Goal: Task Accomplishment & Management: Manage account settings

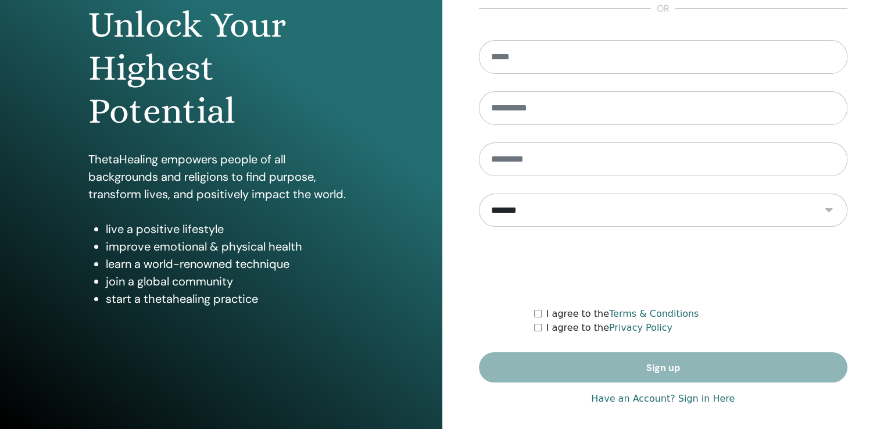
scroll to position [129, 0]
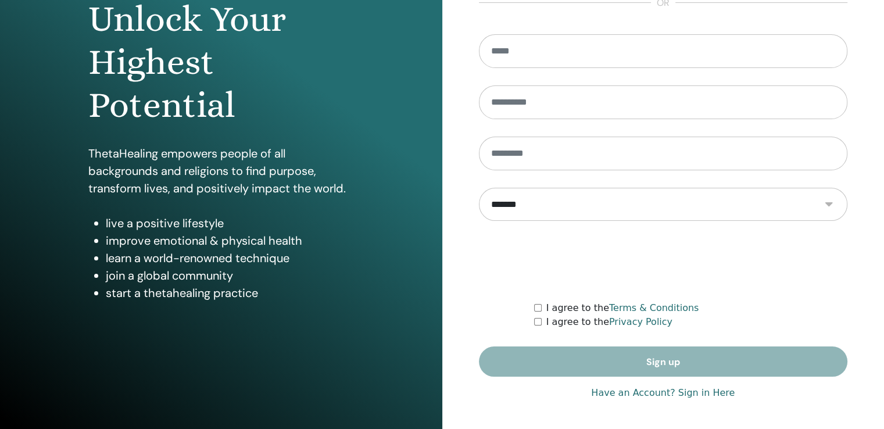
type input "**********"
click at [637, 391] on link "Have an Account? Sign in Here" at bounding box center [663, 393] width 144 height 14
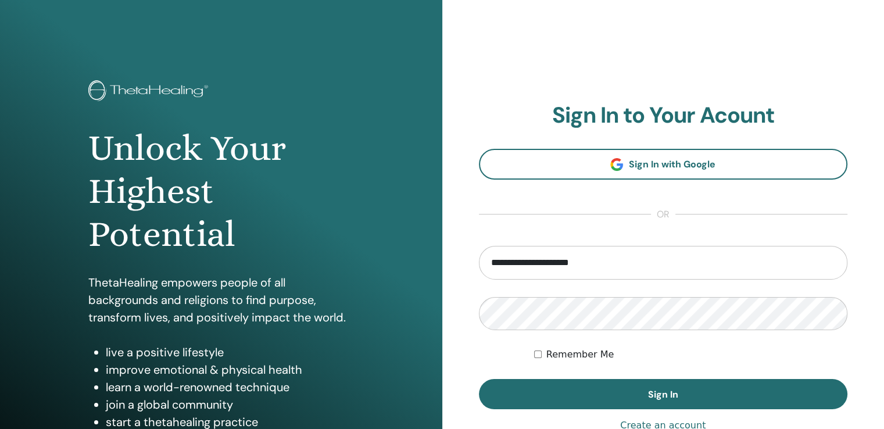
click at [546, 344] on form "**********" at bounding box center [663, 328] width 369 height 164
click at [548, 349] on label "Remember Me" at bounding box center [580, 354] width 68 height 14
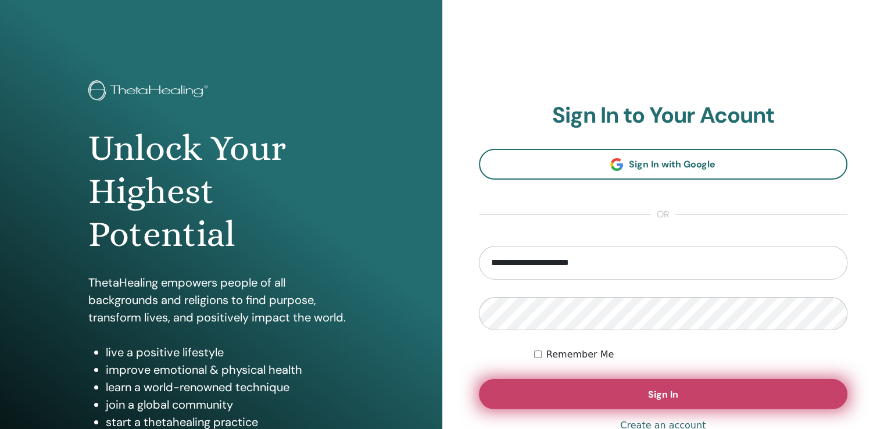
click at [560, 383] on button "Sign In" at bounding box center [663, 394] width 369 height 30
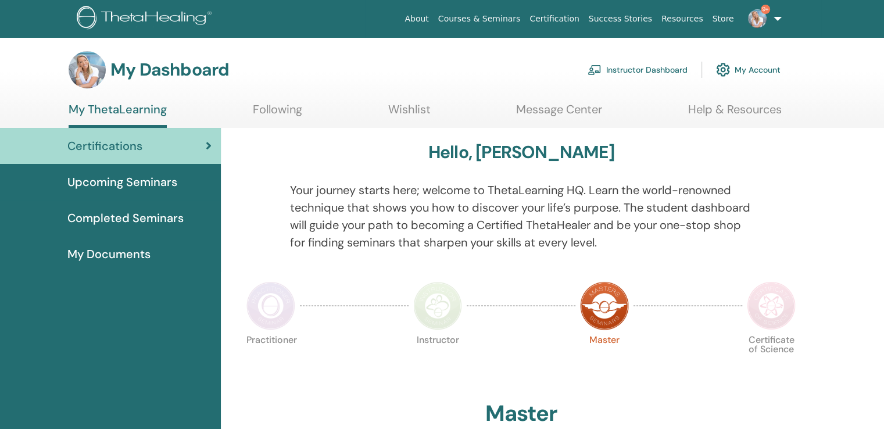
click at [621, 73] on link "Instructor Dashboard" at bounding box center [637, 70] width 100 height 26
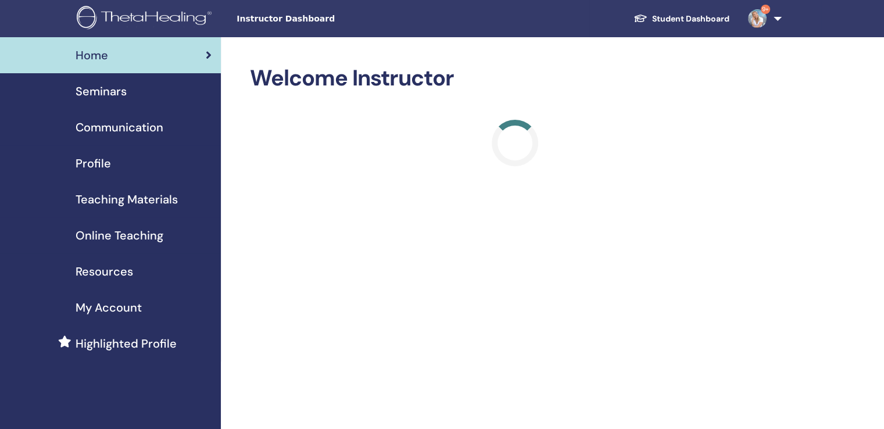
click at [116, 95] on span "Seminars" at bounding box center [101, 91] width 51 height 17
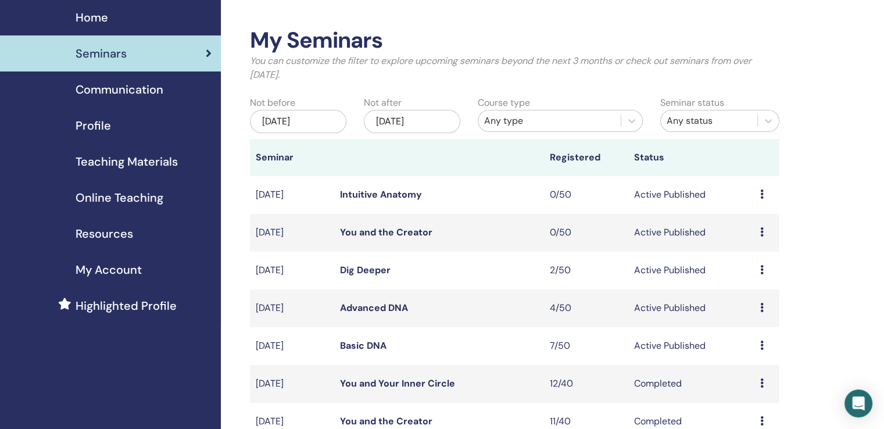
scroll to position [58, 0]
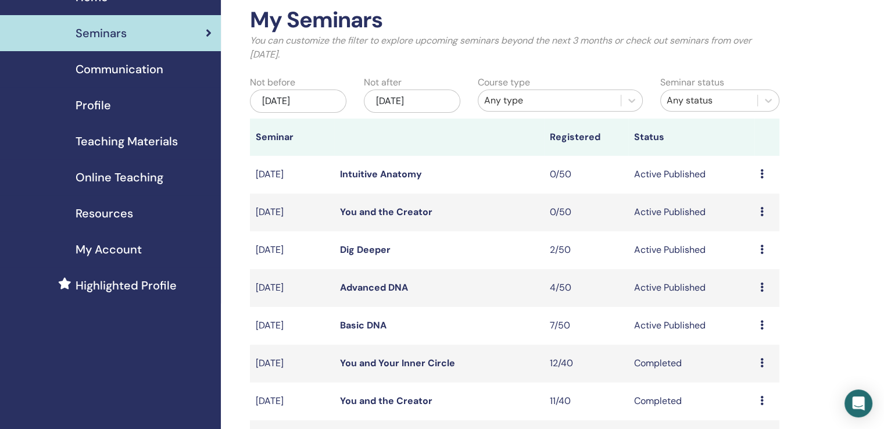
click at [760, 324] on icon at bounding box center [761, 324] width 3 height 9
click at [750, 369] on link "Attendees" at bounding box center [751, 368] width 44 height 12
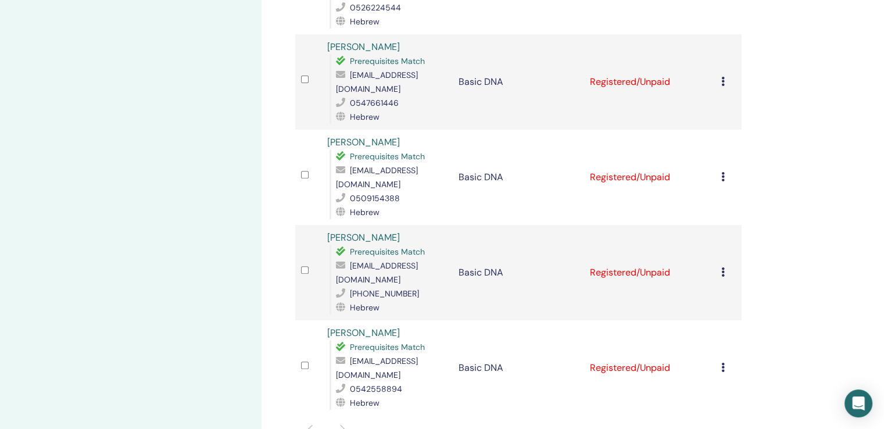
scroll to position [407, 0]
